Goal: Transaction & Acquisition: Obtain resource

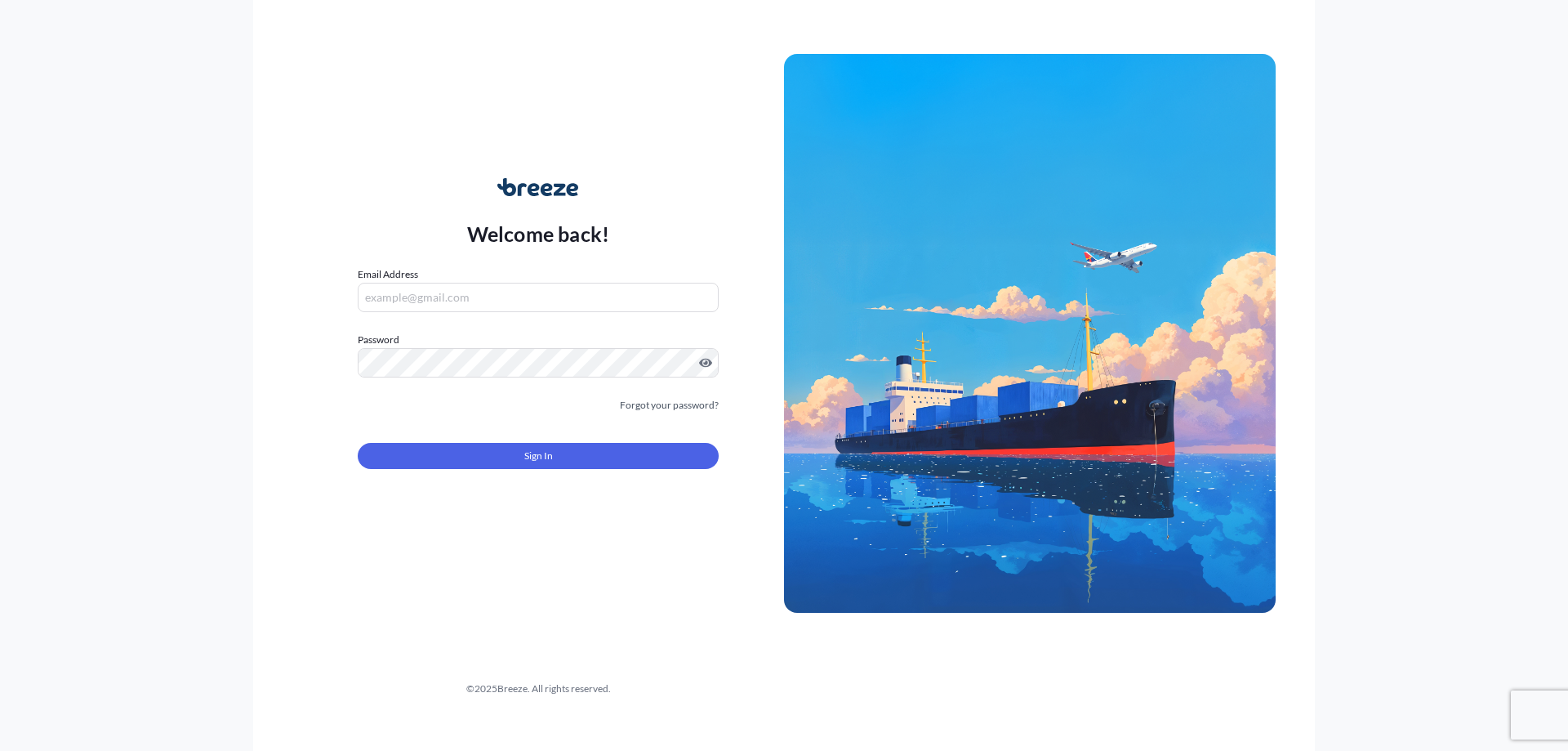
click at [397, 317] on form "Email Address Password Must include: Upper & lower case letters Symbols (!@#$) …" at bounding box center [537, 377] width 361 height 222
click at [399, 297] on input "Email Address" at bounding box center [537, 297] width 361 height 29
click at [469, 294] on input "Email Address" at bounding box center [537, 297] width 361 height 29
paste input "[EMAIL_ADDRESS][DOMAIN_NAME]"
type input "[EMAIL_ADDRESS][DOMAIN_NAME]"
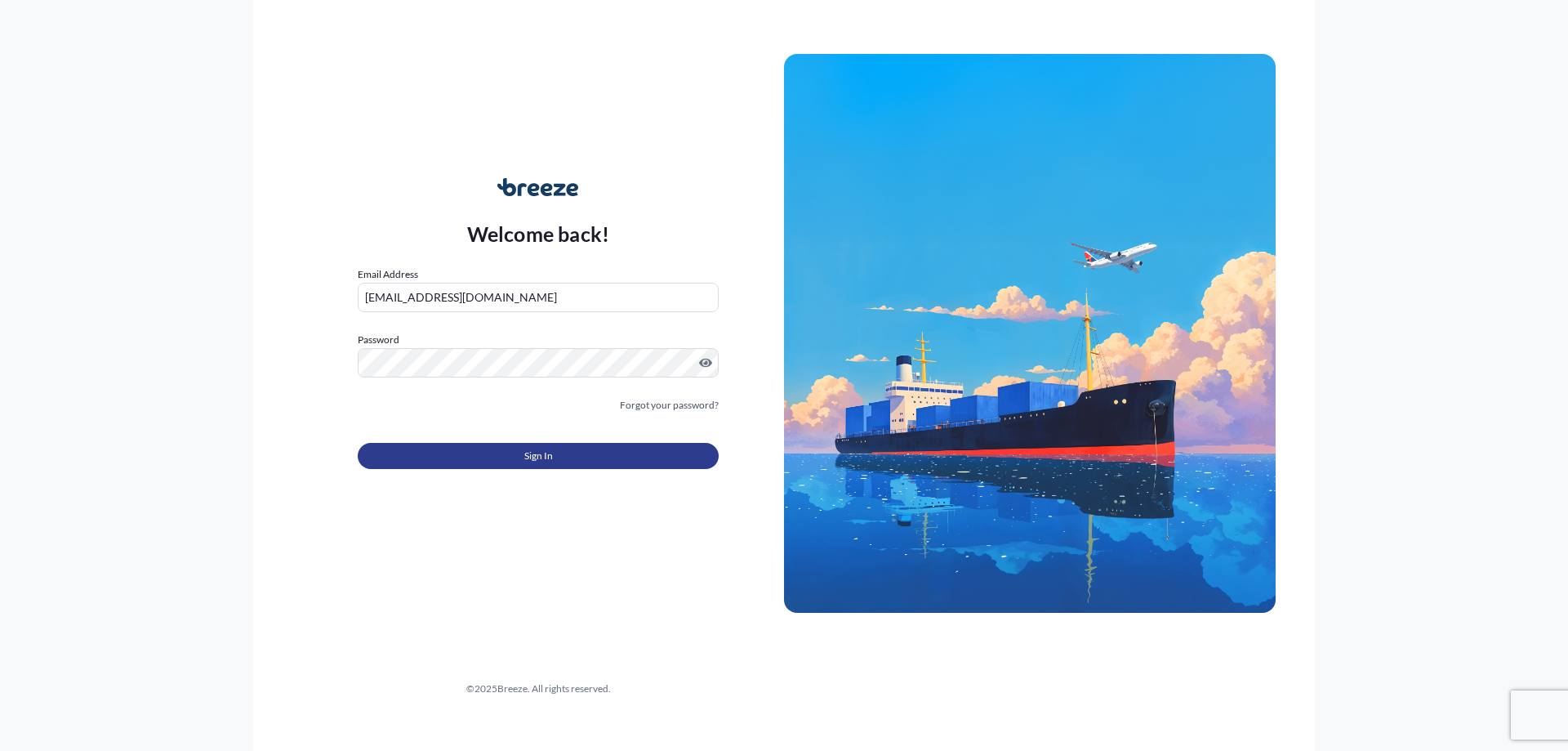
click at [544, 453] on span "Sign In" at bounding box center [538, 456] width 28 height 16
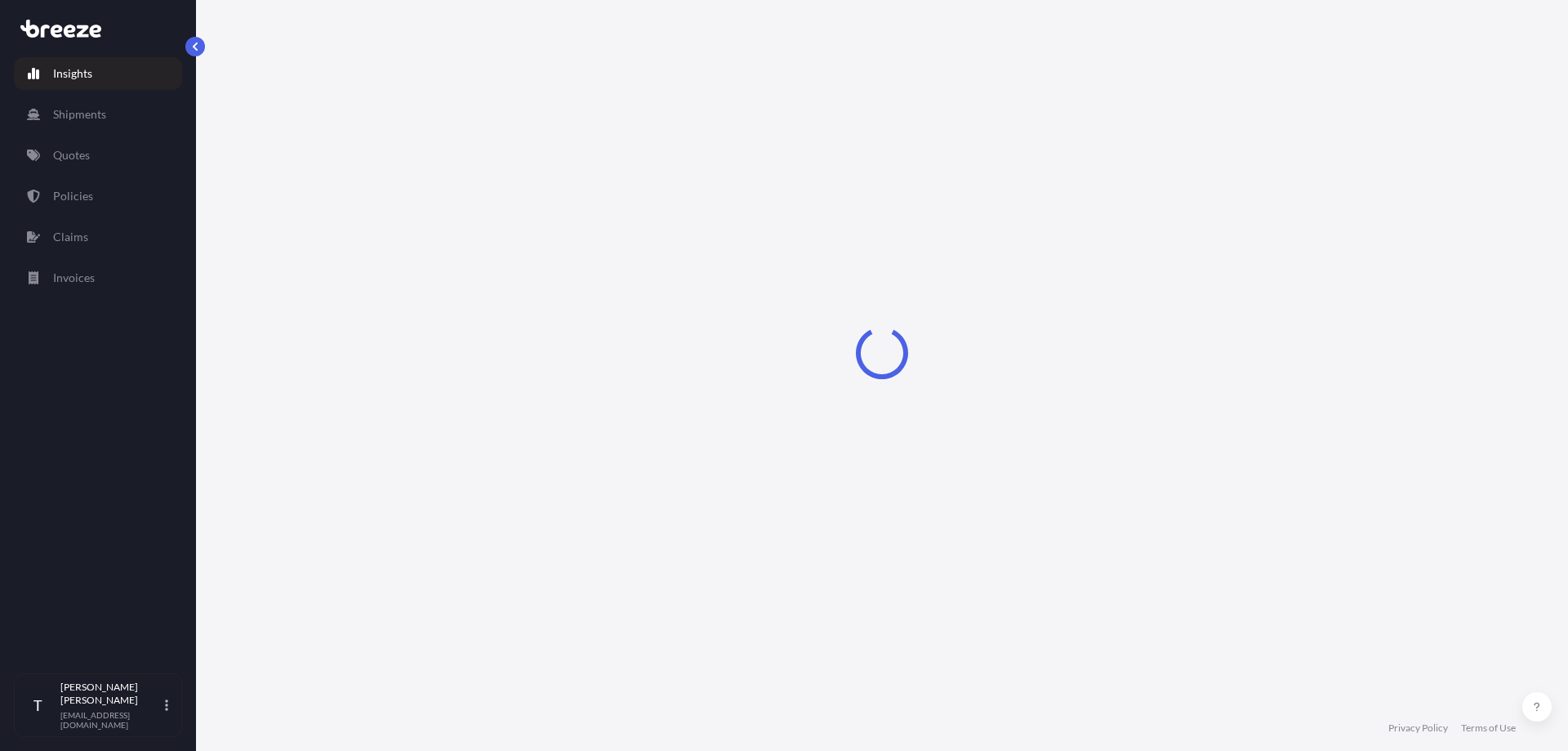
select select "2025"
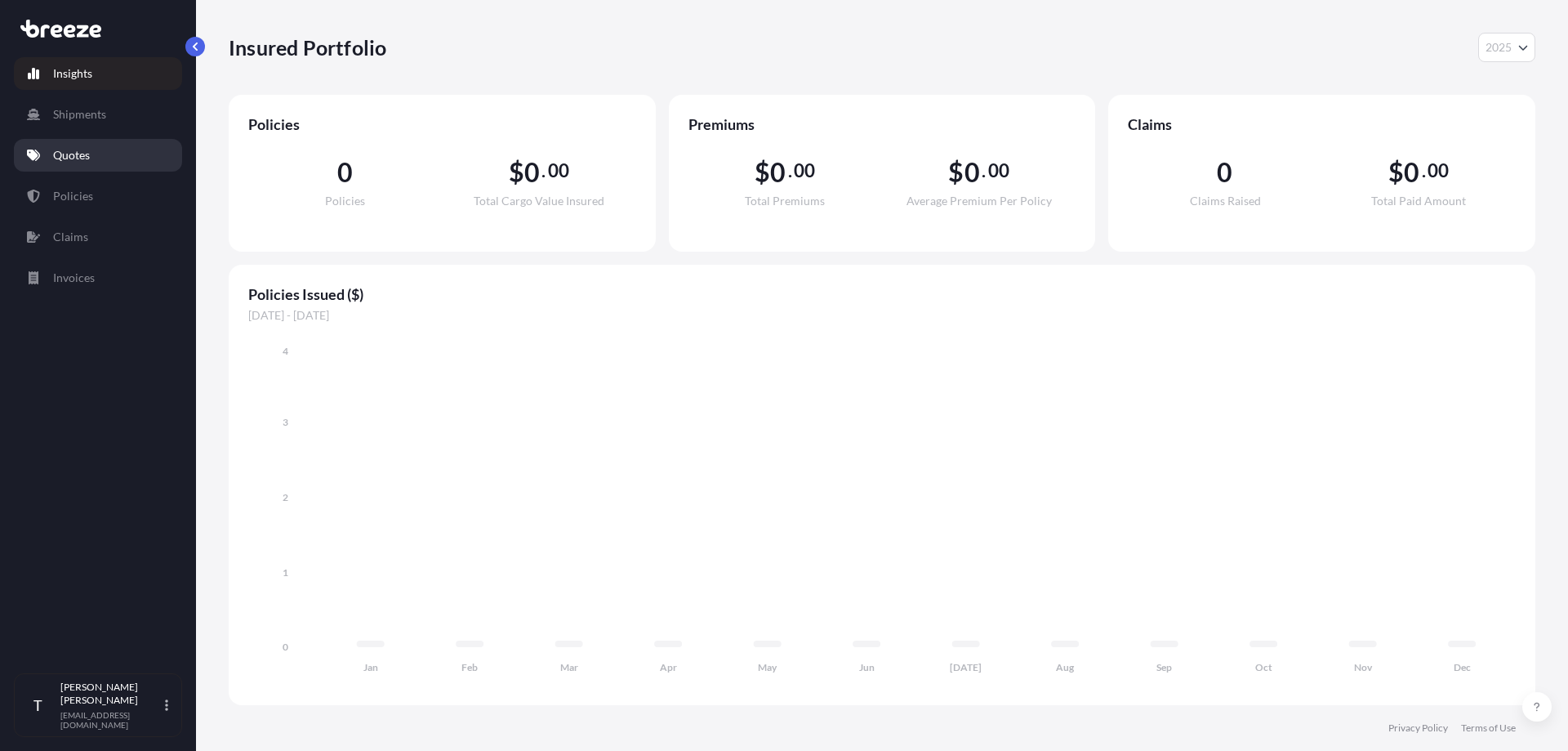
click at [65, 155] on p "Quotes" at bounding box center [71, 155] width 36 height 16
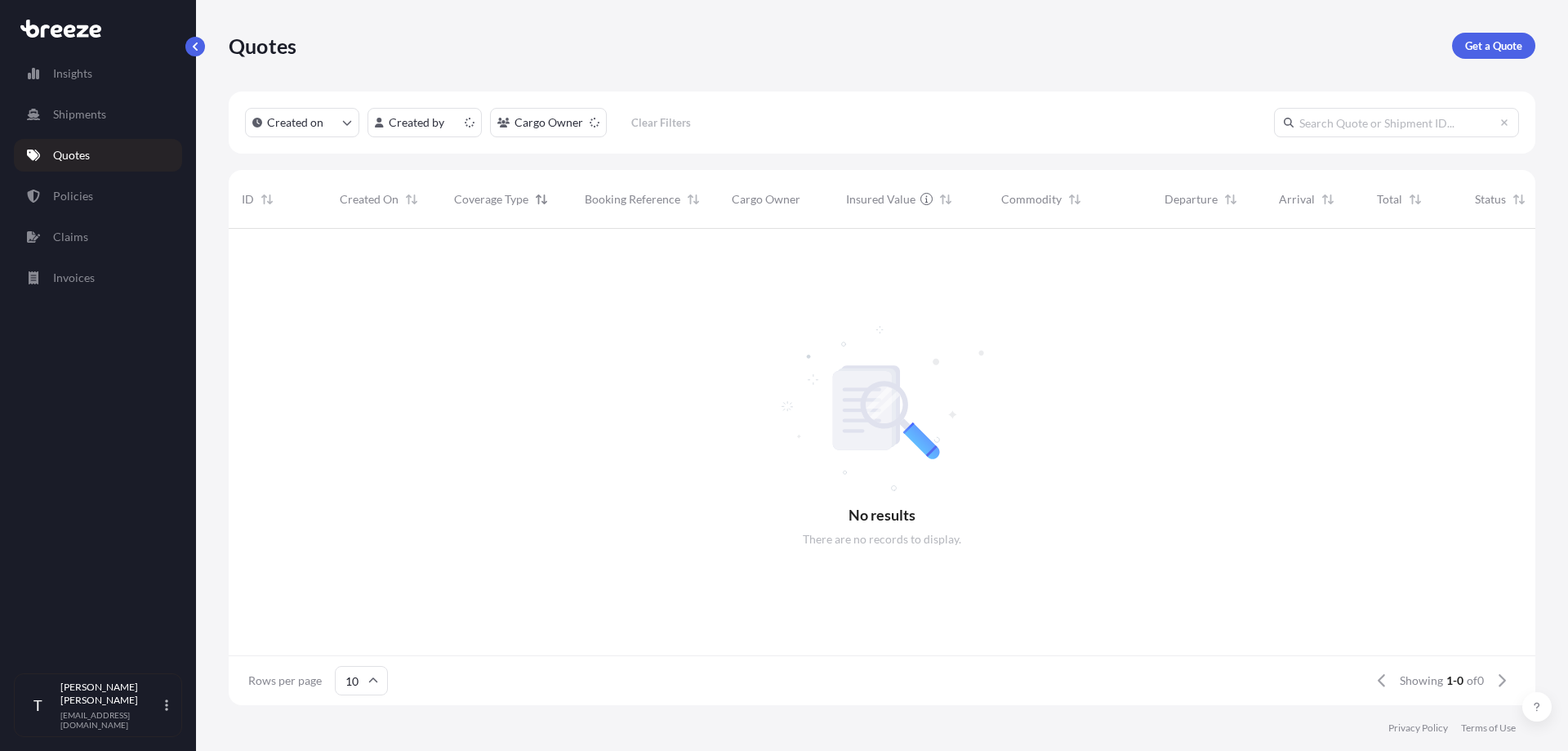
scroll to position [13, 13]
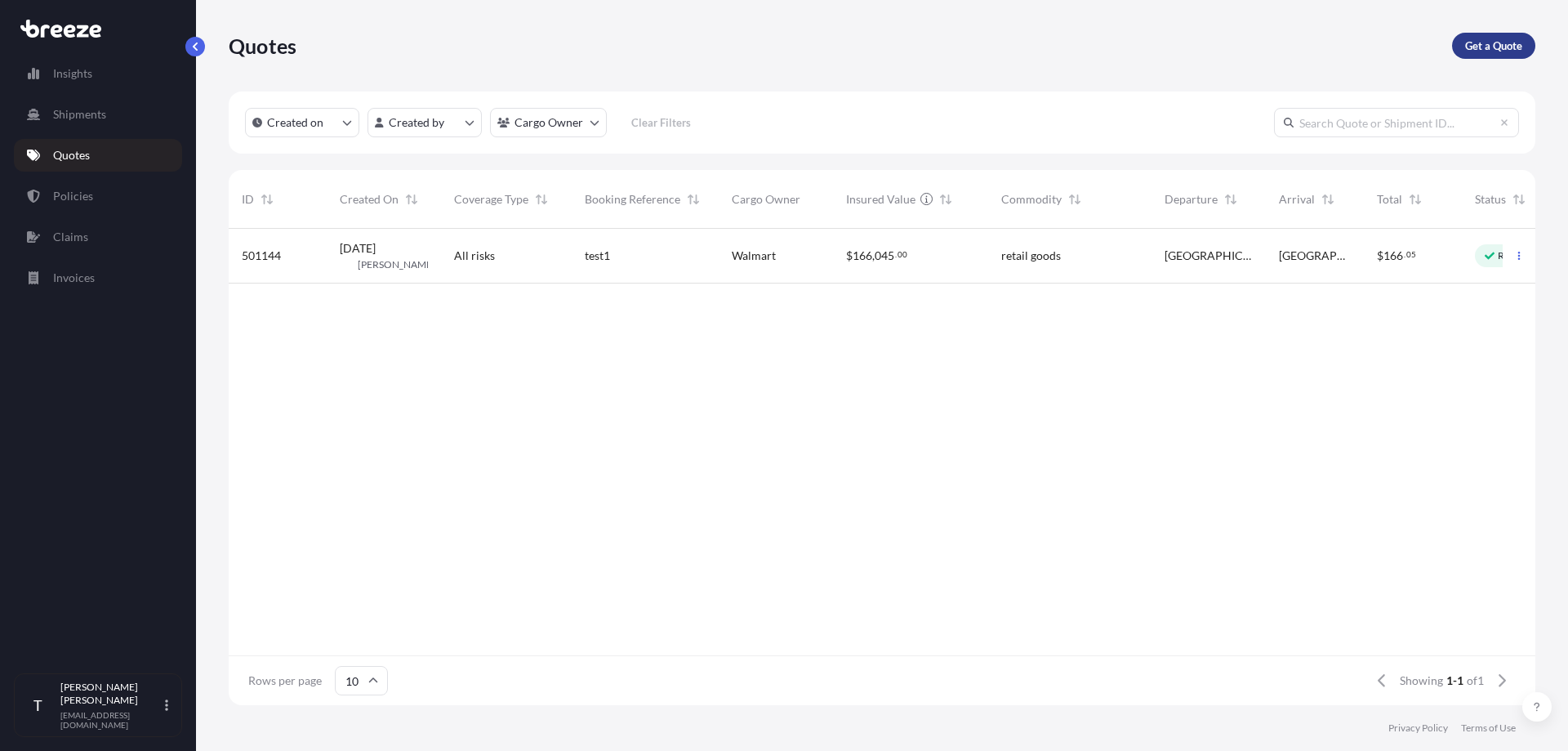
click at [1503, 45] on p "Get a Quote" at bounding box center [1493, 45] width 57 height 16
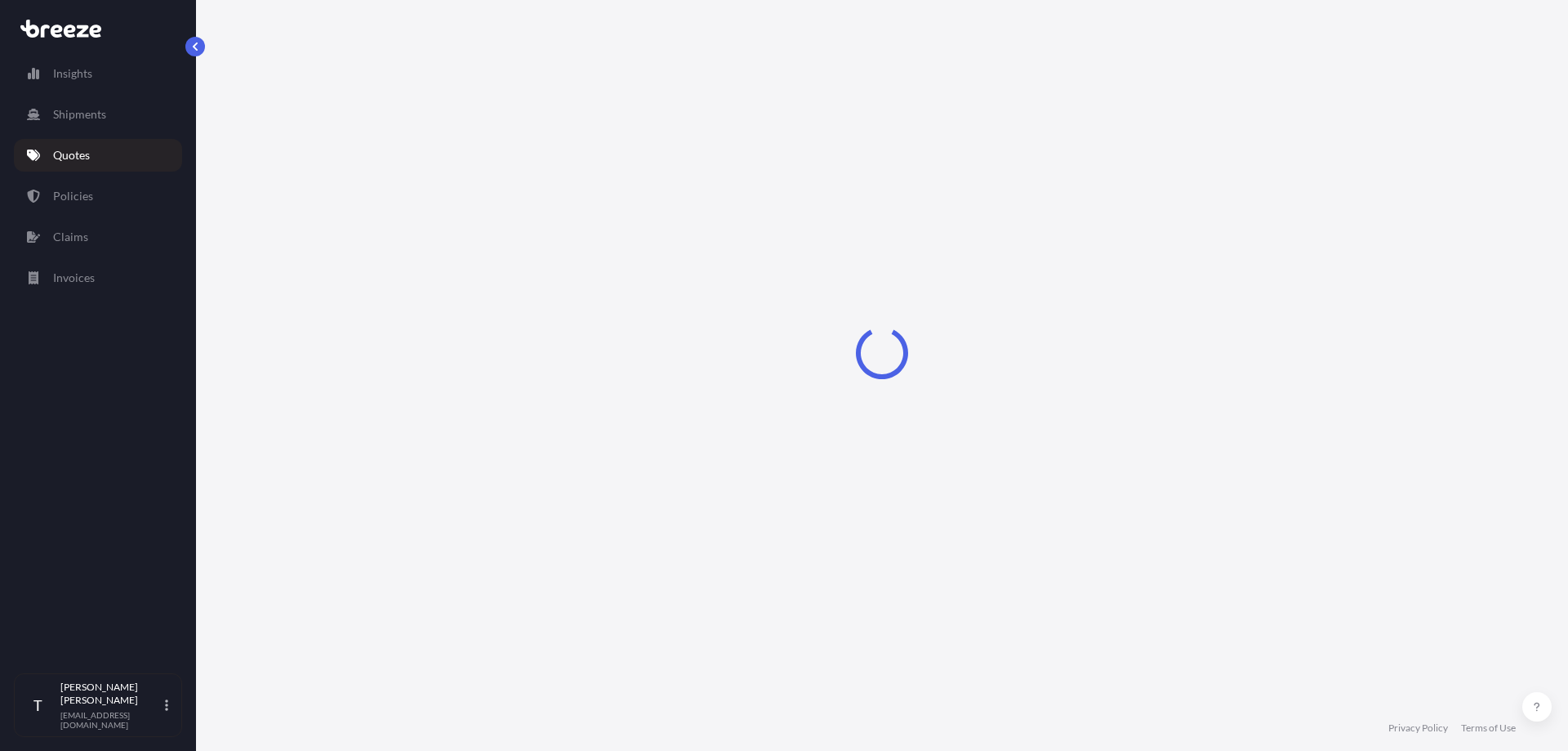
select select "Road"
select select "1"
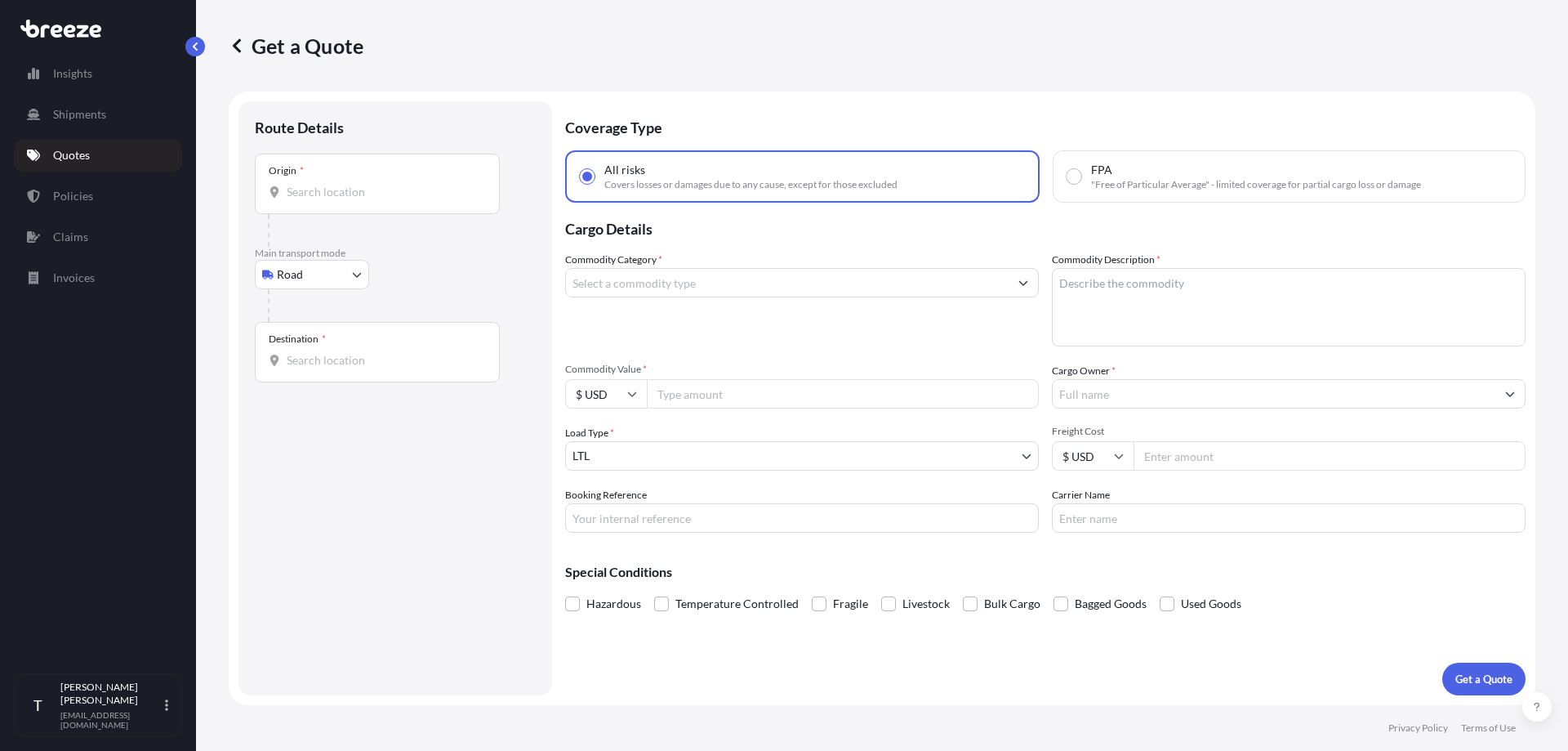
click at [375, 211] on div "Origin *" at bounding box center [377, 184] width 245 height 60
click at [375, 200] on input "Origin *" at bounding box center [383, 192] width 193 height 16
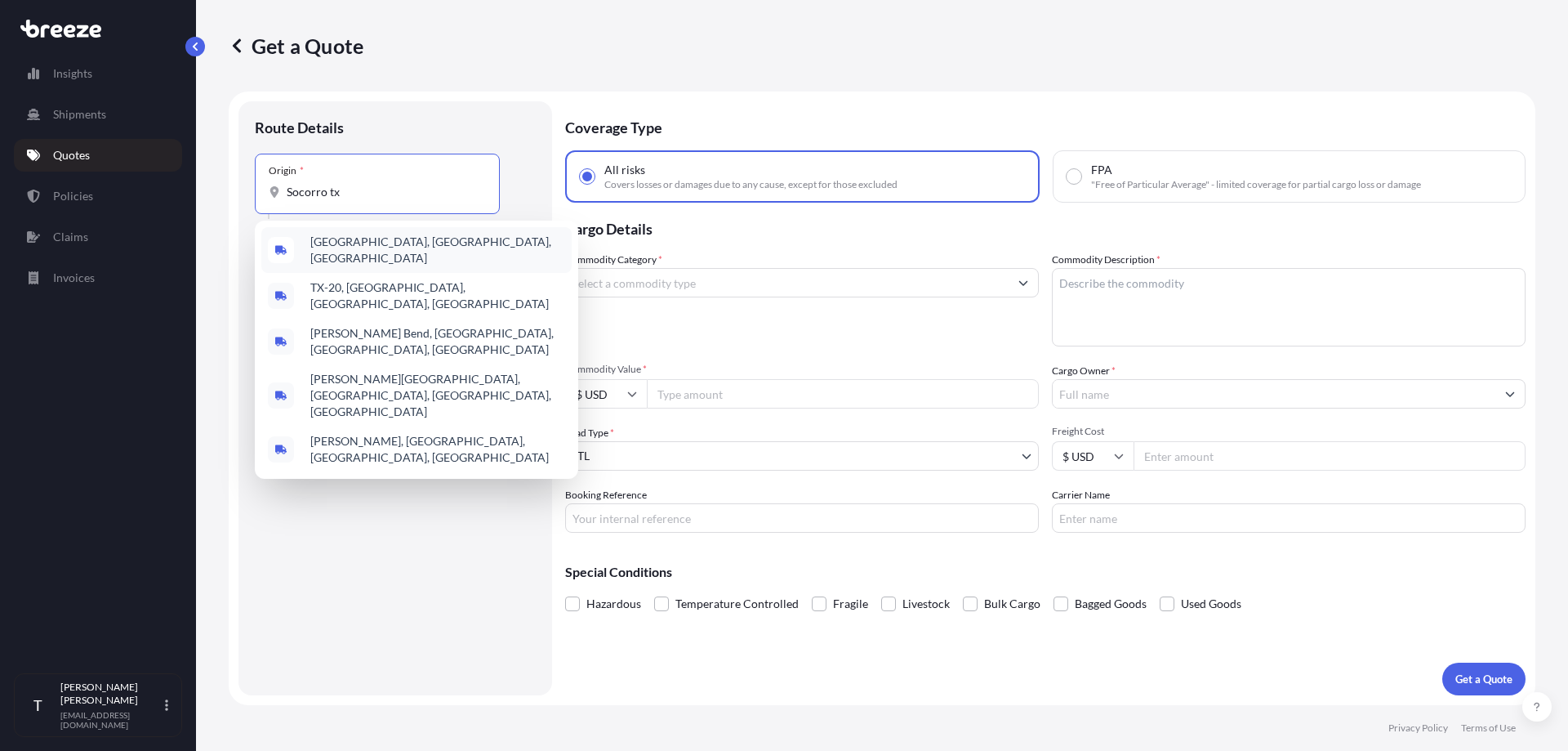
click at [368, 242] on span "[GEOGRAPHIC_DATA], [GEOGRAPHIC_DATA], [GEOGRAPHIC_DATA]" at bounding box center [437, 250] width 255 height 33
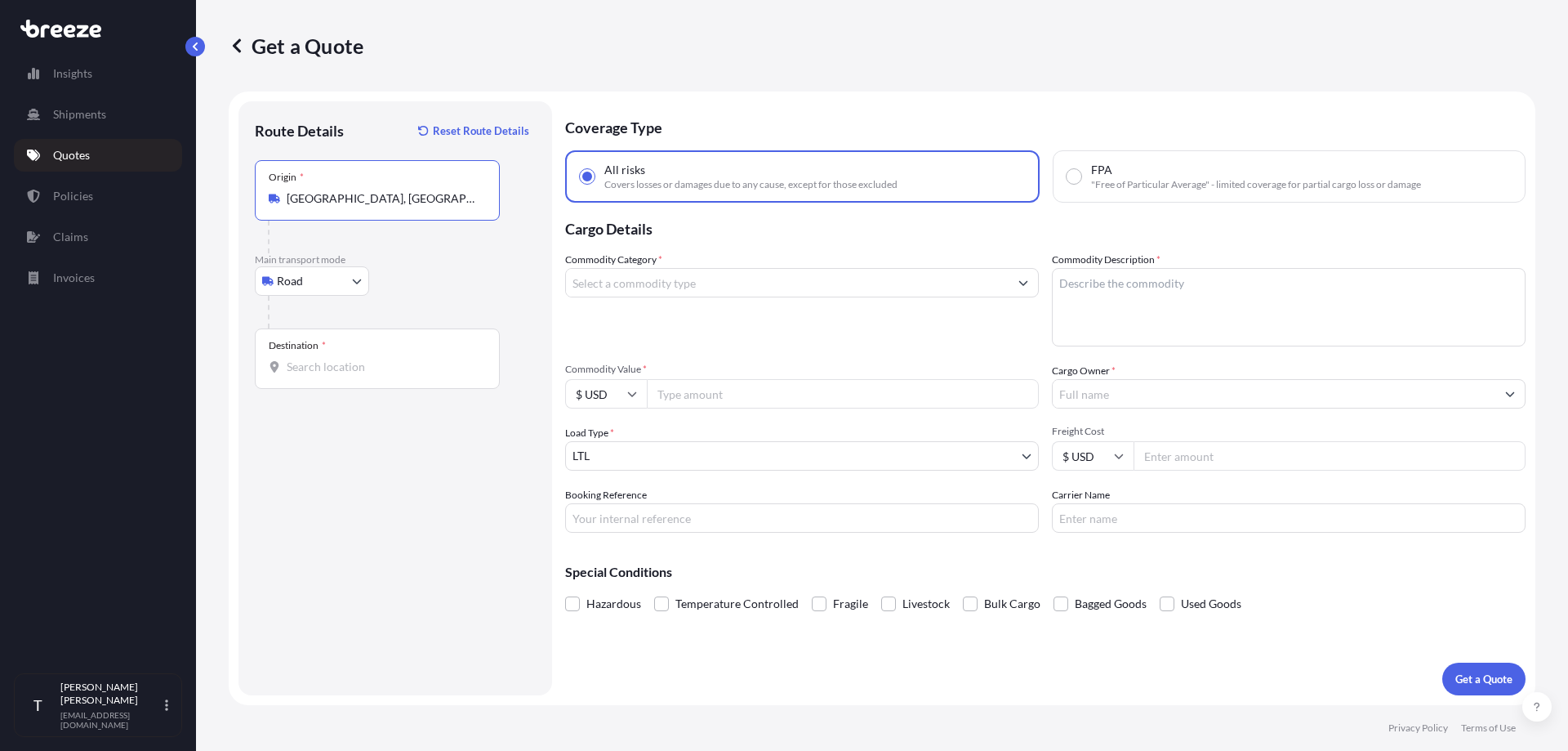
type input "[GEOGRAPHIC_DATA], [GEOGRAPHIC_DATA], [GEOGRAPHIC_DATA]"
click at [336, 355] on div "Destination *" at bounding box center [377, 358] width 245 height 60
click at [336, 358] on input "Destination *" at bounding box center [383, 366] width 193 height 16
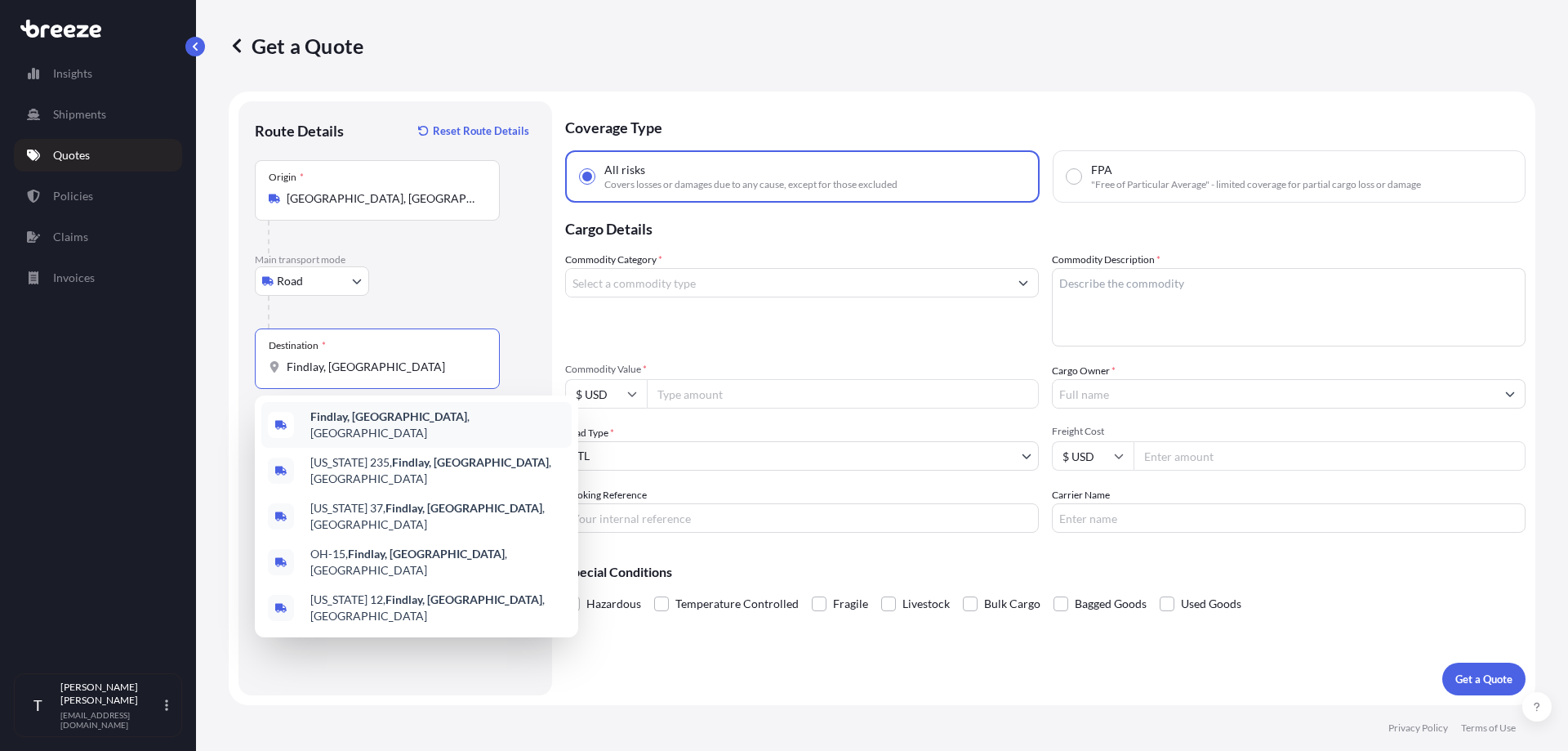
click at [342, 409] on div "[GEOGRAPHIC_DATA], [GEOGRAPHIC_DATA] , [GEOGRAPHIC_DATA]" at bounding box center [415, 425] width 310 height 45
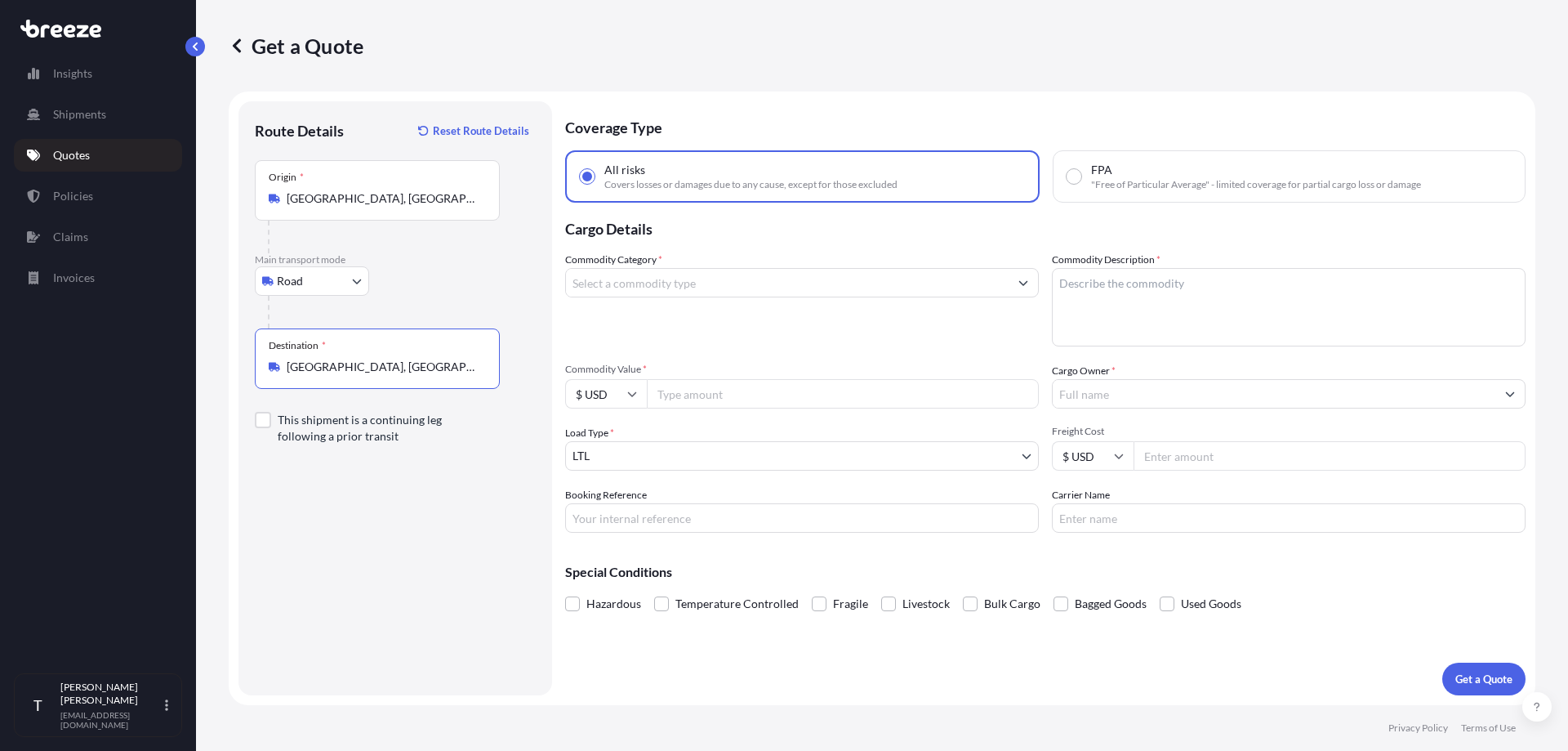
type input "[GEOGRAPHIC_DATA], [GEOGRAPHIC_DATA], [GEOGRAPHIC_DATA]"
click at [340, 497] on div "Route Details Reset Route Details Place of loading Road Road Rail Origin * [GEO…" at bounding box center [394, 397] width 281 height 561
click at [345, 488] on div "Route Details Reset Route Details Place of loading Road Road Rail Origin * [GEO…" at bounding box center [394, 397] width 281 height 561
click at [355, 484] on div "Route Details Reset Route Details Place of loading Road Road Rail Origin * [GEO…" at bounding box center [394, 397] width 281 height 561
click at [773, 317] on div "Commodity Category *" at bounding box center [802, 299] width 474 height 95
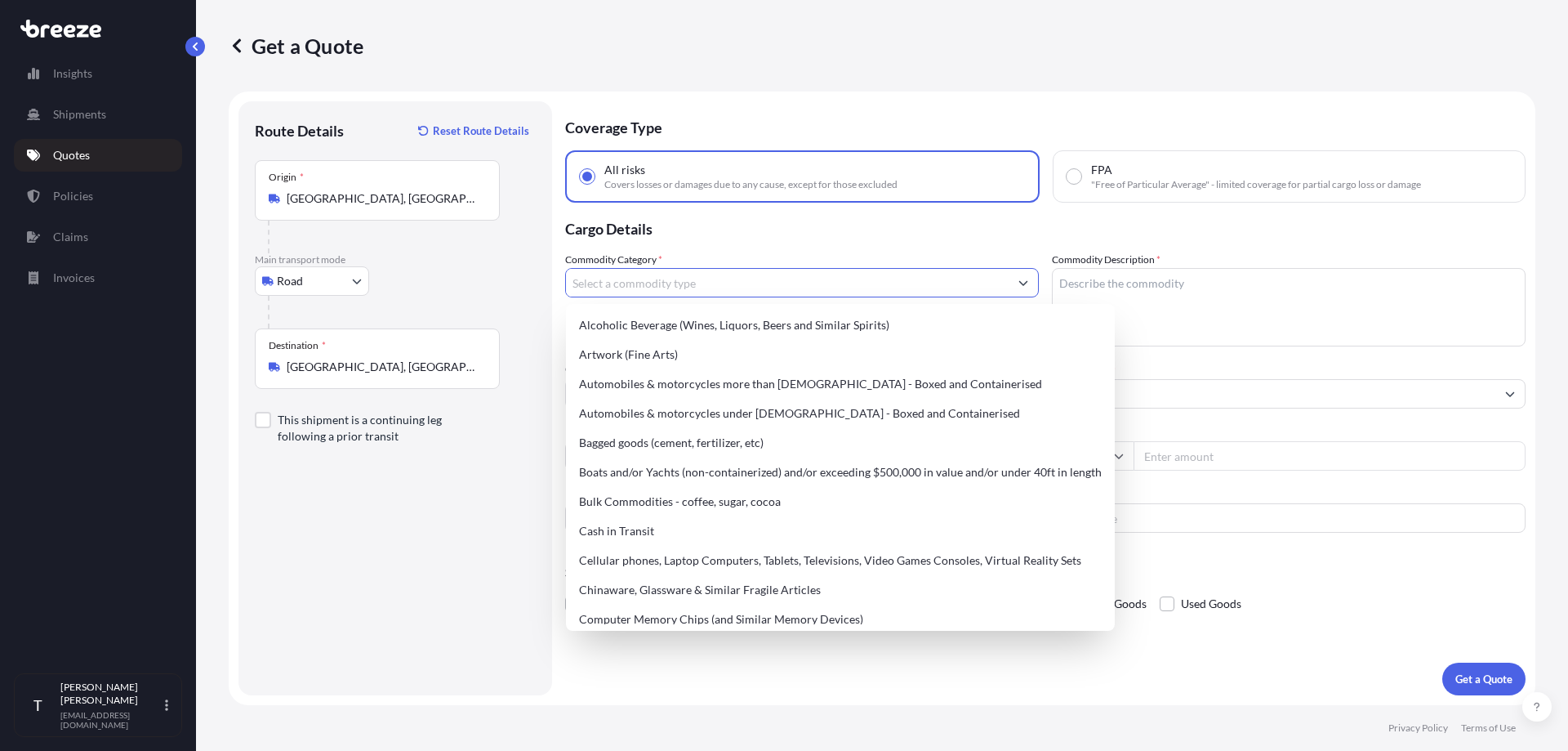
click at [717, 279] on input "Commodity Category *" at bounding box center [787, 283] width 443 height 29
click at [681, 556] on div "Cellular phones, Laptop Computers, Tablets, Televisions, Video Games Consoles, …" at bounding box center [840, 560] width 535 height 29
type input "Cellular phones, Laptop Computers, Tablets, Televisions, Video Games Consoles, …"
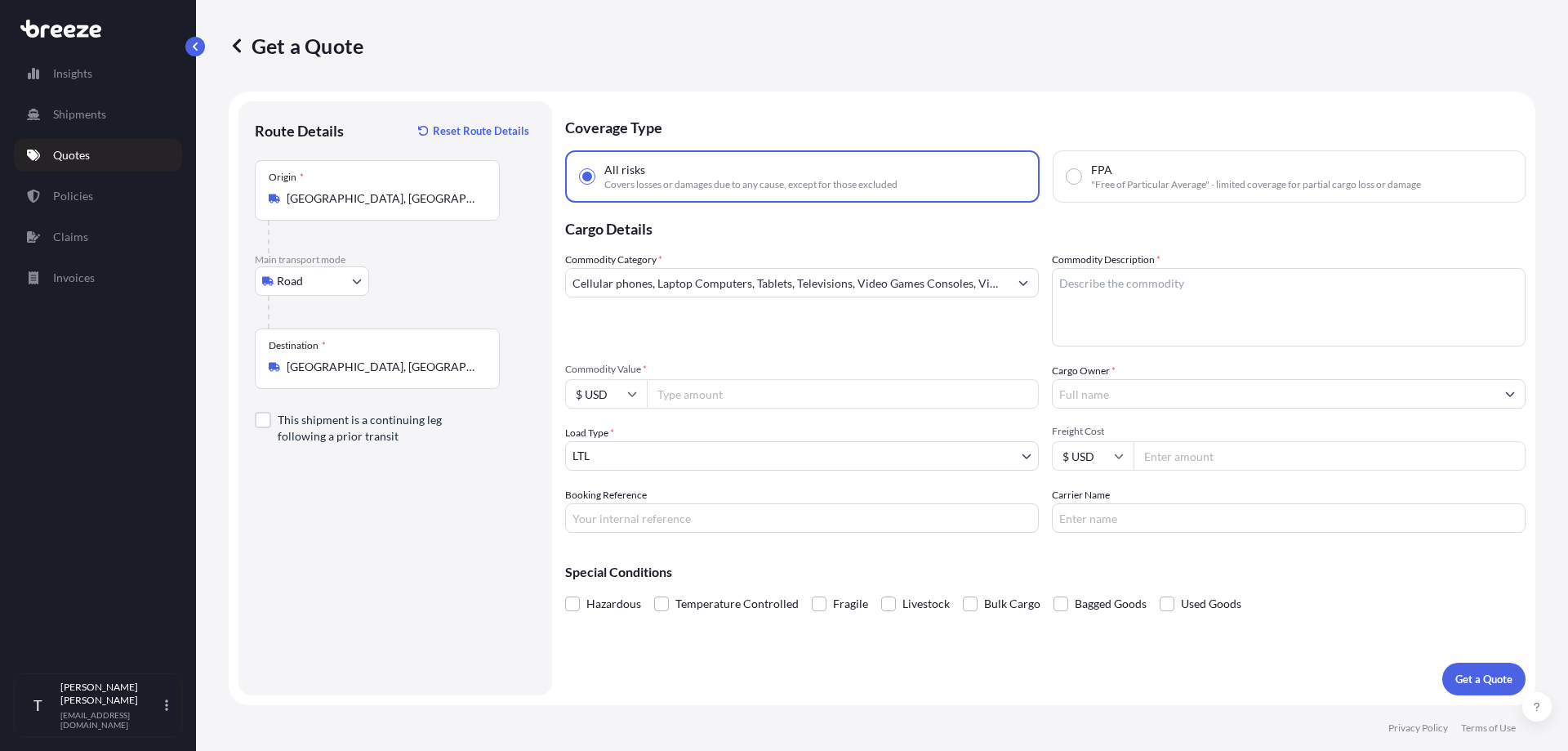
click at [878, 333] on div "Commodity Category * Cellular phones, Laptop Computers, Tablets, Televisions, V…" at bounding box center [802, 299] width 474 height 95
click at [1104, 311] on textarea "Commodity Description *" at bounding box center [1288, 307] width 474 height 78
click at [1177, 294] on textarea "Commodity Description *" at bounding box center [1288, 307] width 474 height 78
type textarea "Computers"
click at [860, 335] on div "Commodity Category * Cellular phones, Laptop Computers, Tablets, Televisions, V…" at bounding box center [802, 299] width 474 height 95
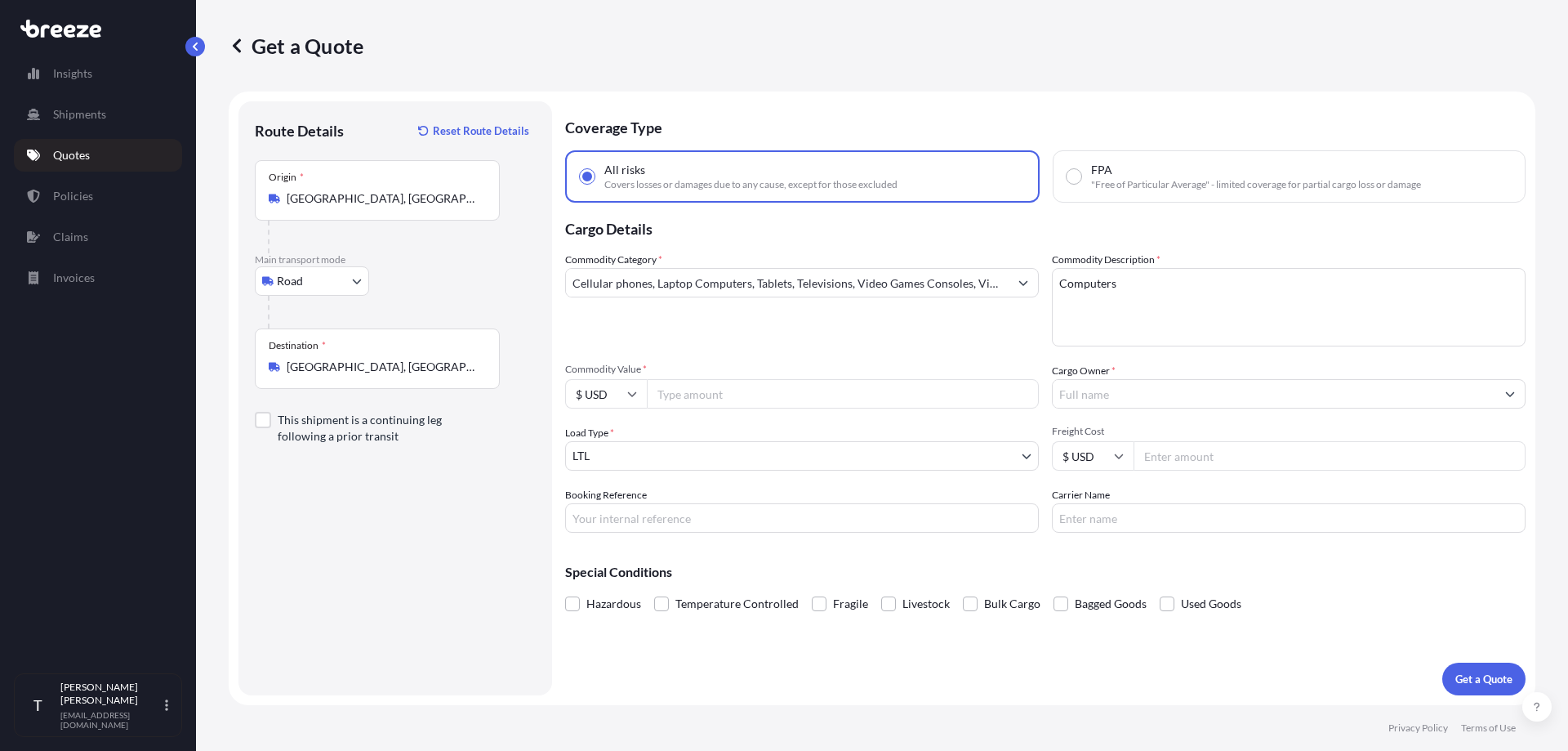
click at [860, 335] on div "Commodity Category * Cellular phones, Laptop Computers, Tablets, Televisions, V…" at bounding box center [802, 299] width 474 height 95
click at [671, 397] on input "Commodity Value *" at bounding box center [842, 394] width 392 height 29
type input "500000"
click at [654, 467] on body "Insights Shipments Quotes Policies Claims Invoices T [PERSON_NAME] [EMAIL_ADDRE…" at bounding box center [784, 376] width 1568 height 751
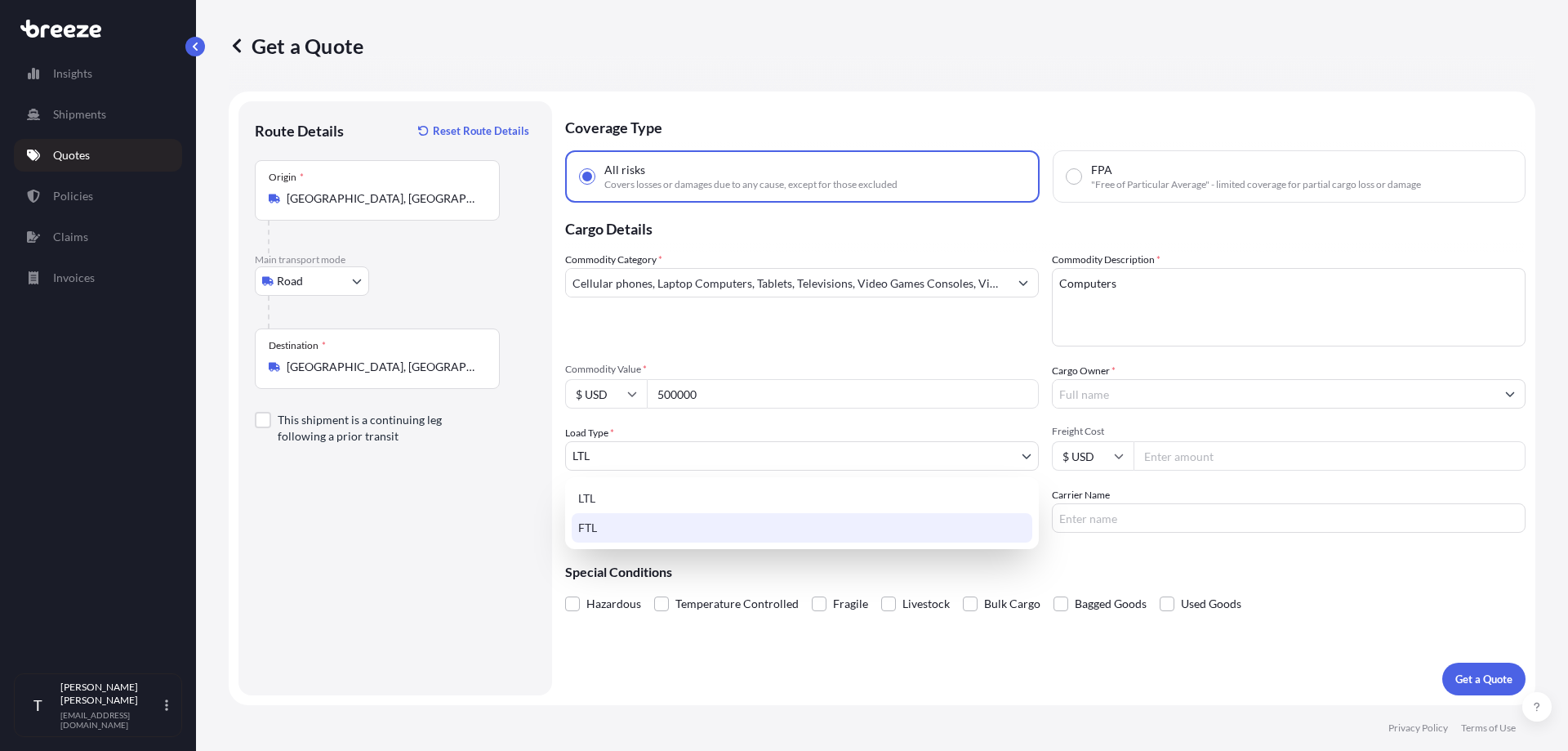
click at [632, 545] on div "LTL FTL" at bounding box center [802, 513] width 474 height 72
click at [632, 541] on div "FTL" at bounding box center [802, 527] width 461 height 29
select select "2"
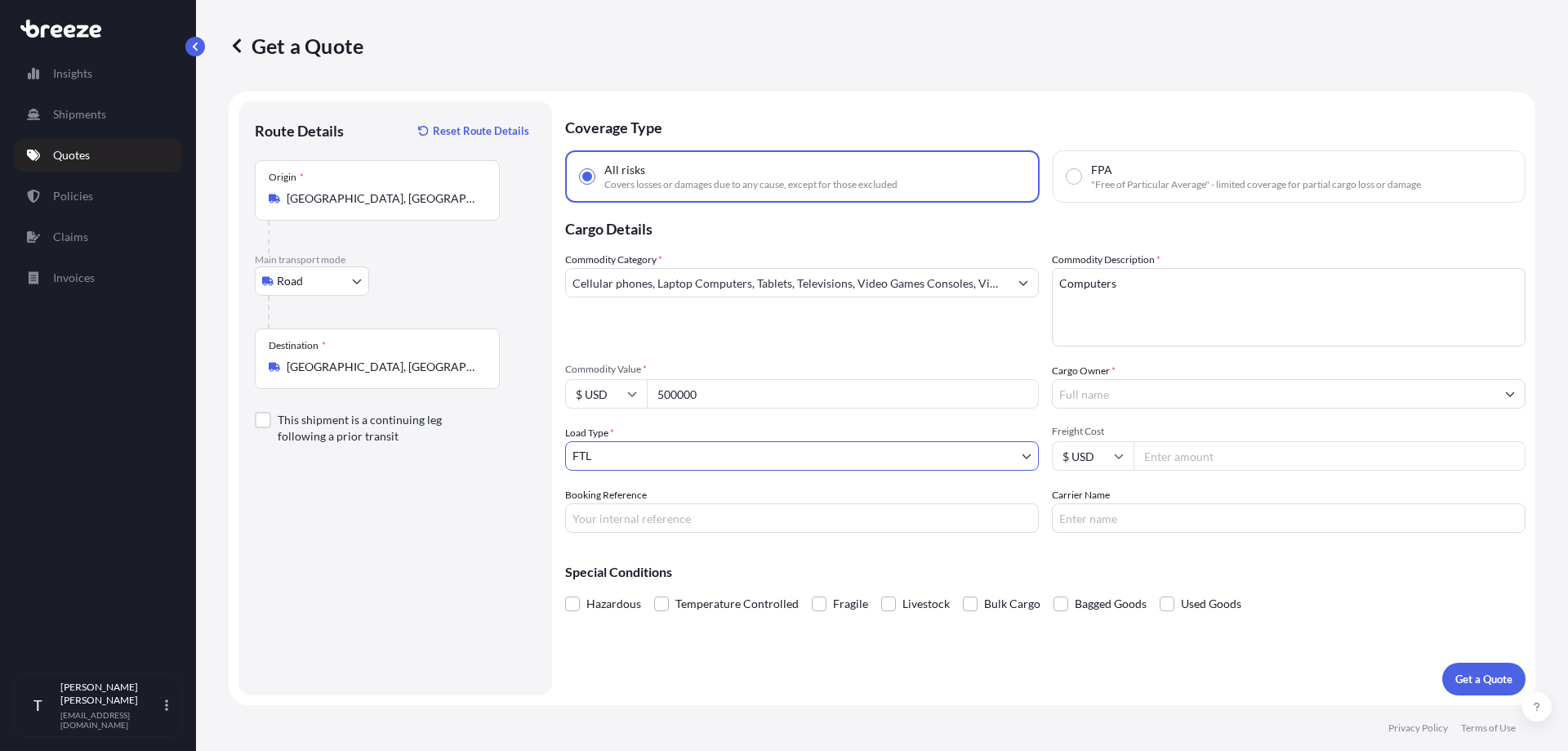
click at [1167, 458] on input "Freight Cost" at bounding box center [1329, 456] width 392 height 29
click at [1121, 397] on input "Cargo Owner *" at bounding box center [1273, 394] width 443 height 29
click at [849, 431] on div "Load Type * FTL" at bounding box center [802, 447] width 474 height 45
click at [1201, 394] on input "Cargo Owner *" at bounding box center [1273, 394] width 443 height 29
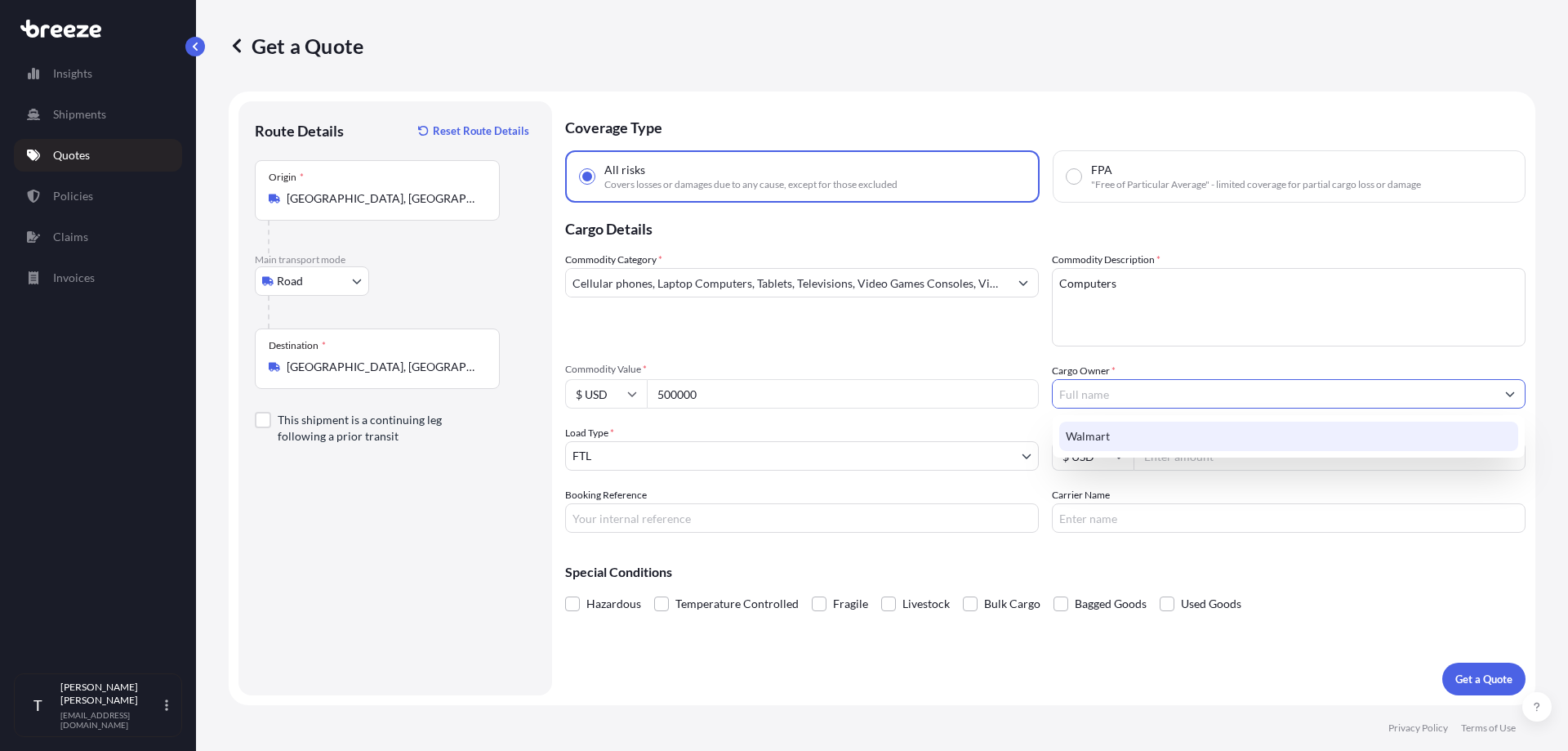
click at [1154, 449] on div "Walmart" at bounding box center [1288, 436] width 459 height 29
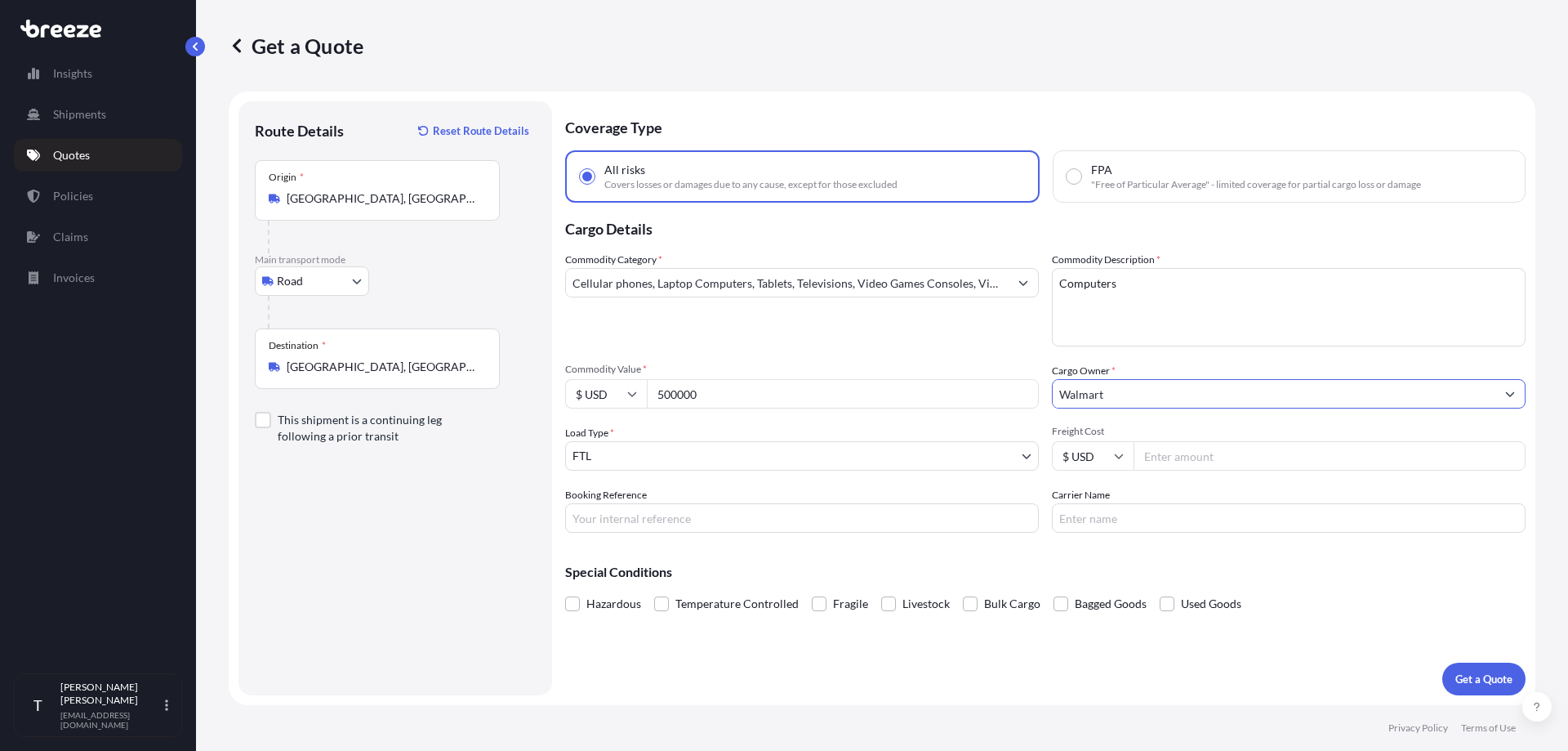
click at [1134, 398] on input "Walmart" at bounding box center [1273, 394] width 443 height 29
drag, startPoint x: 1134, startPoint y: 398, endPoint x: 962, endPoint y: 382, distance: 172.7
click at [964, 382] on div "Commodity Category * Cellular phones, Laptop Computers, Tablets, Televisions, V…" at bounding box center [1045, 392] width 960 height 281
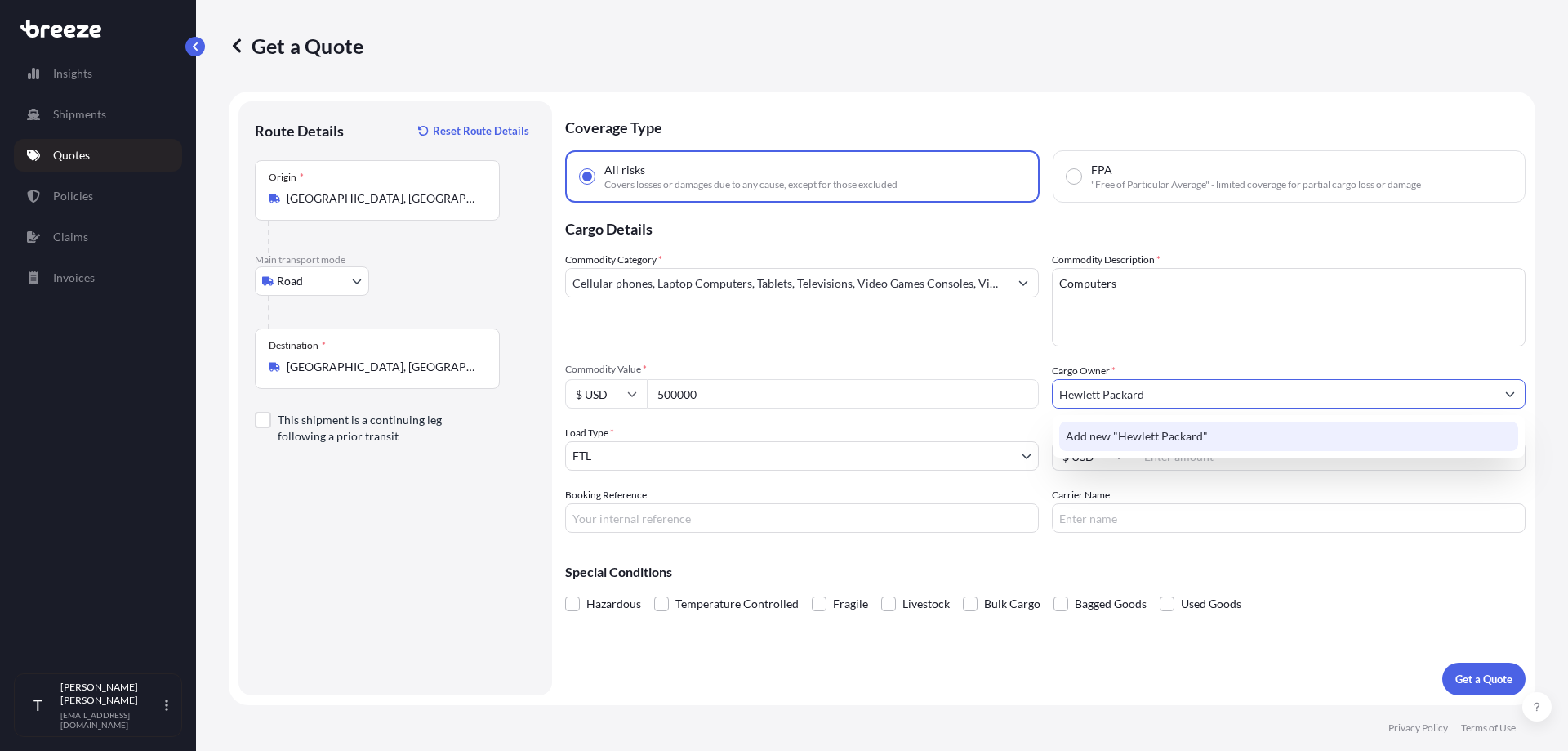
click at [1193, 438] on span "Add new "Hewlett Packard"" at bounding box center [1136, 436] width 142 height 16
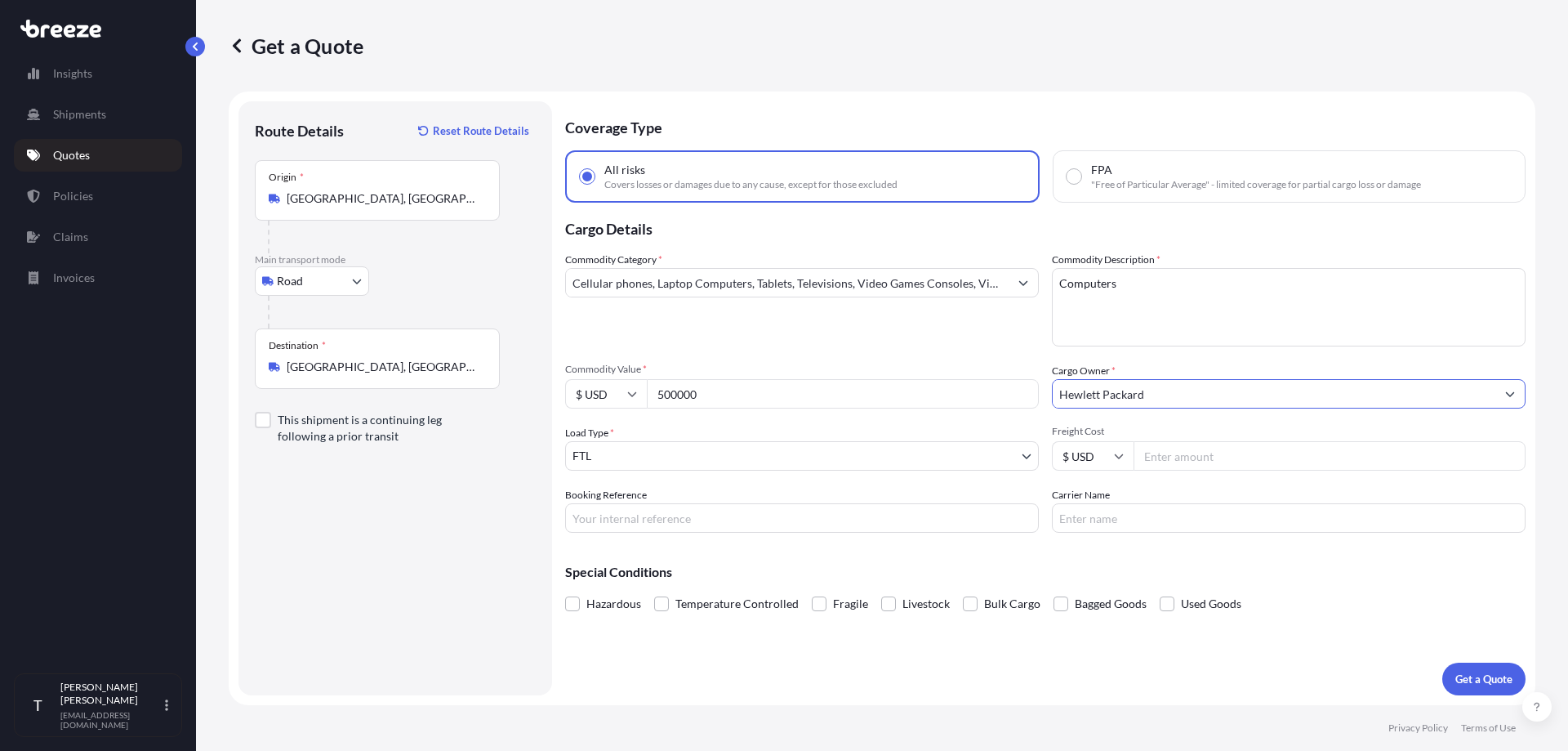
type input "Hewlett Packard"
click at [936, 337] on div "Commodity Category * Cellular phones, Laptop Computers, Tablets, Televisions, V…" at bounding box center [802, 299] width 474 height 95
click at [1189, 642] on div "Coverage Type All risks Covers losses or damages due to any cause, except for t…" at bounding box center [1045, 397] width 960 height 594
click at [1490, 679] on p "Get a Quote" at bounding box center [1483, 679] width 57 height 16
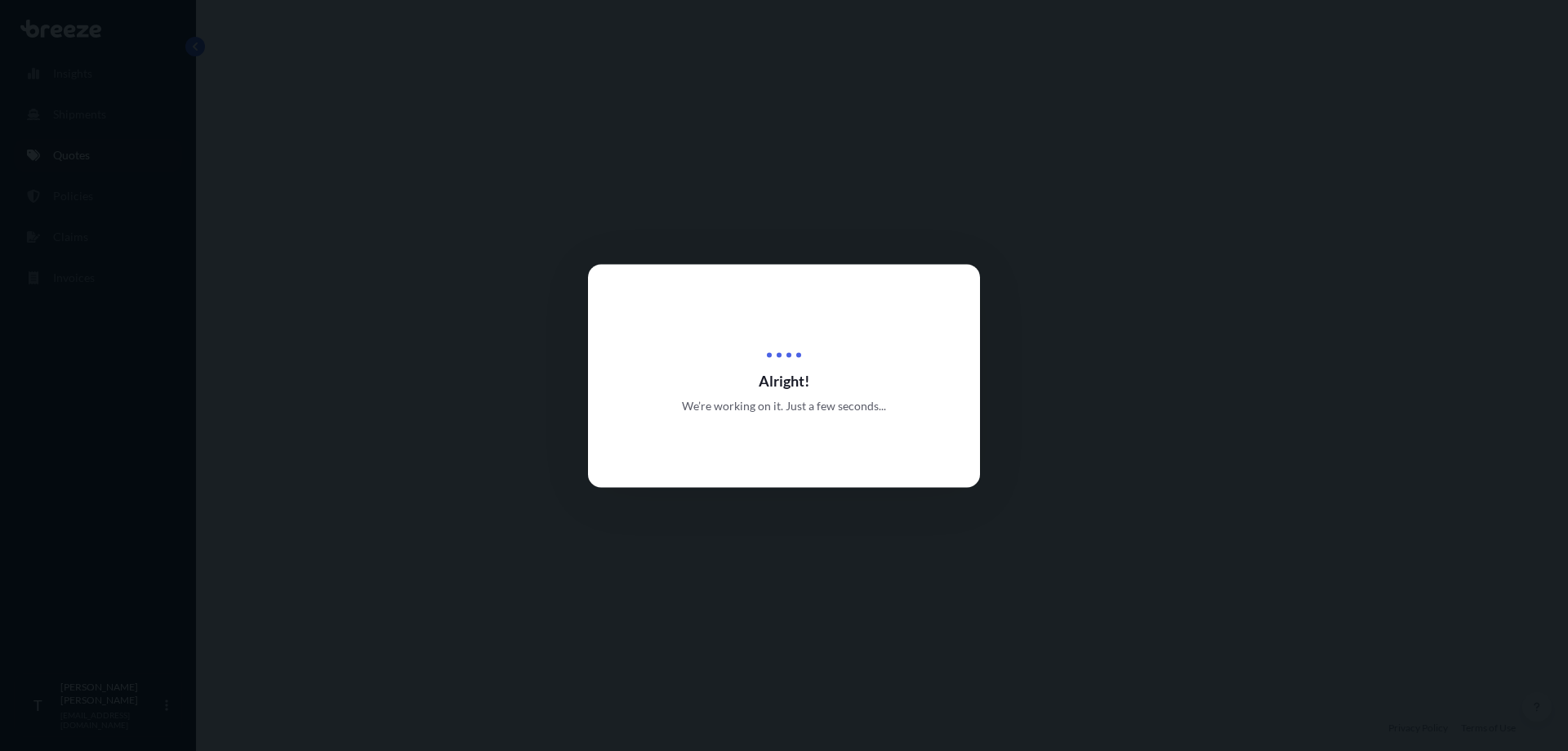
select select "Road"
select select "2"
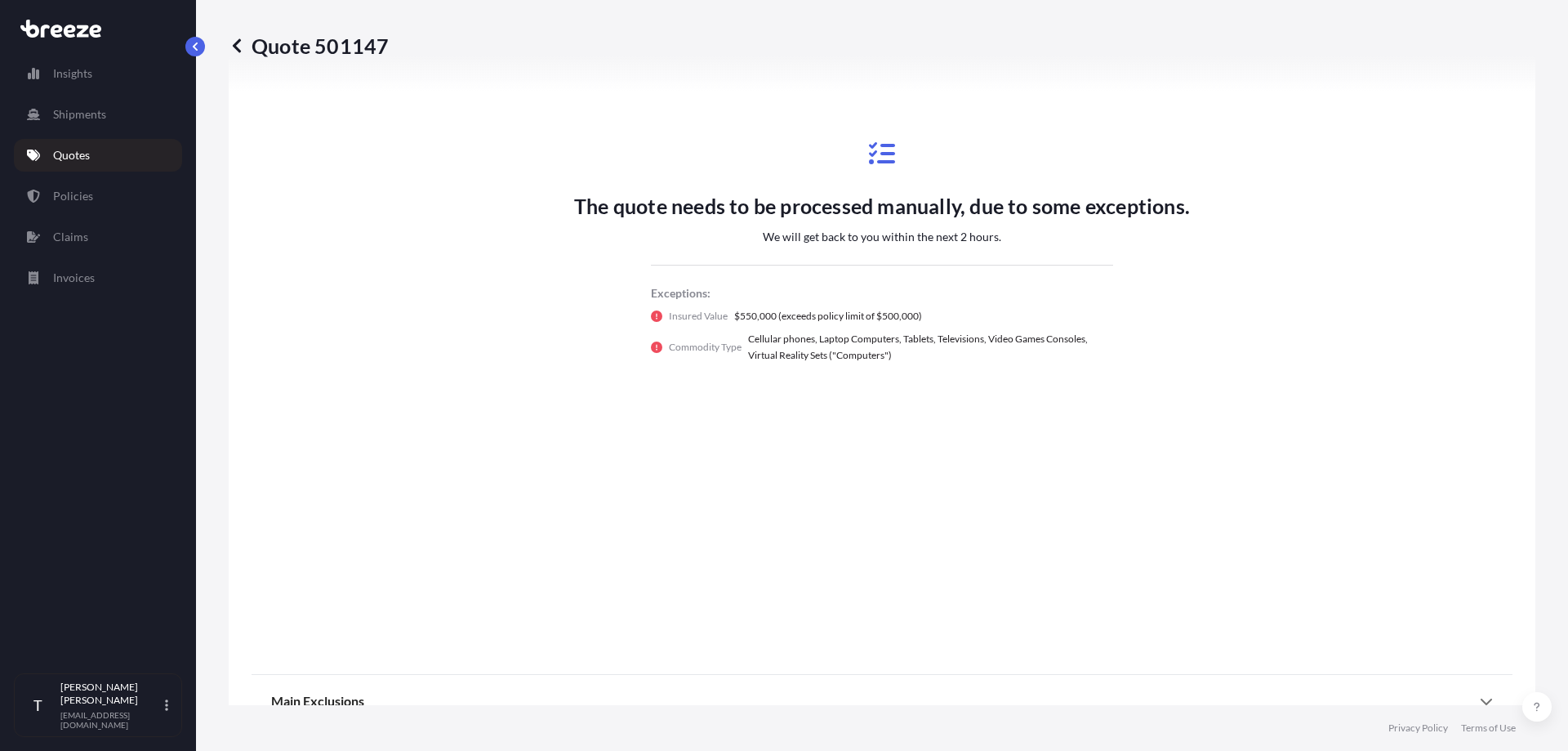
scroll to position [897, 0]
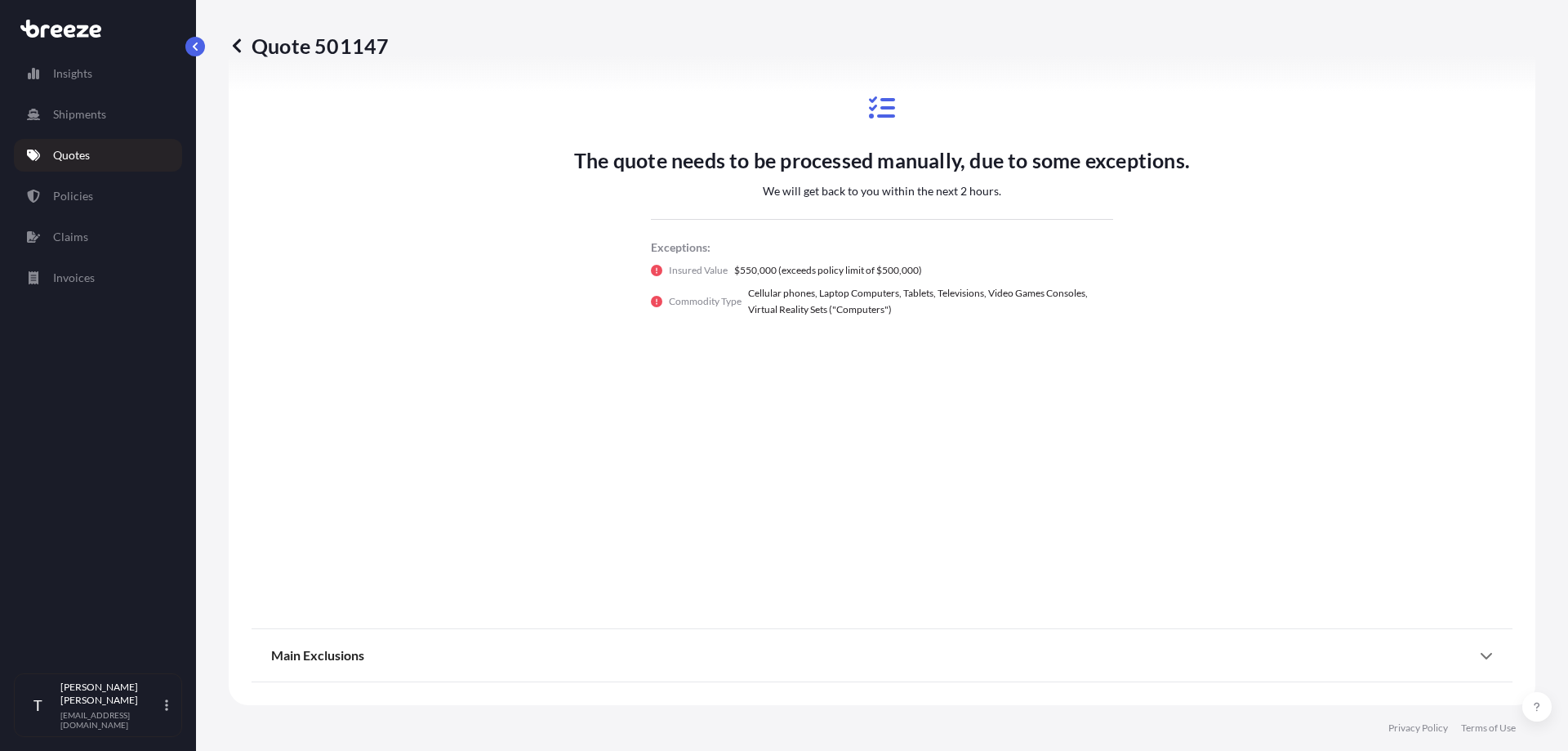
click at [682, 486] on div "The quote needs to be processed manually, due to some exceptions. We will get b…" at bounding box center [882, 205] width 1261 height 812
